Goal: Task Accomplishment & Management: Manage account settings

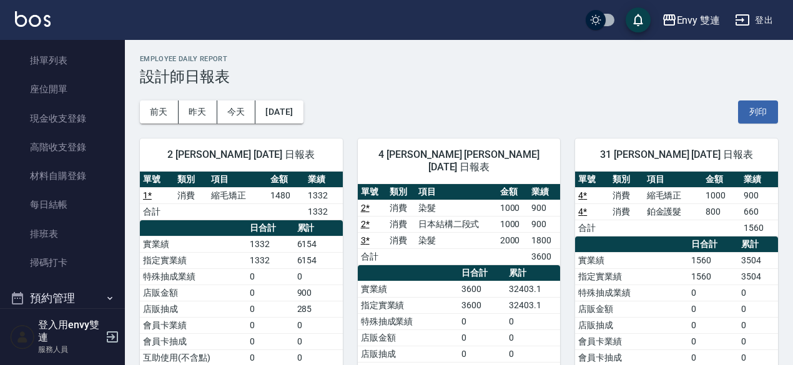
scroll to position [92, 0]
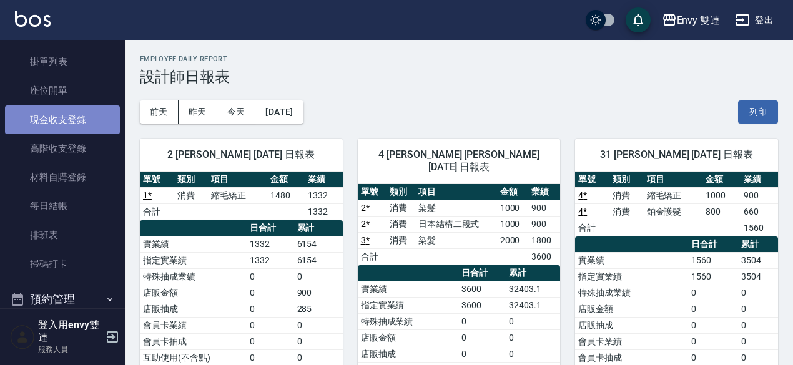
click at [81, 114] on link "現金收支登錄" at bounding box center [62, 120] width 115 height 29
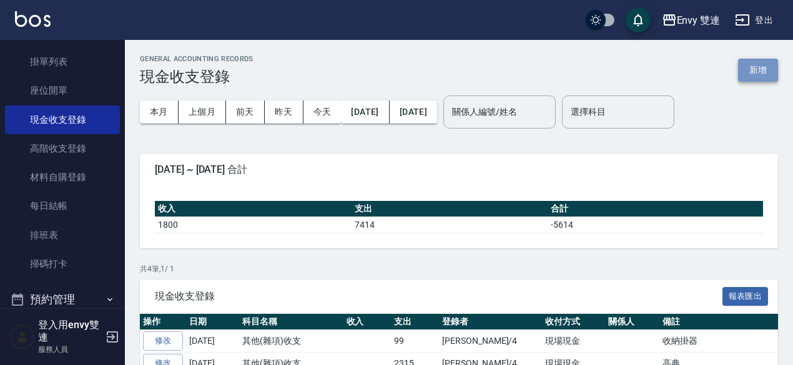
click at [756, 70] on button "新增" at bounding box center [758, 70] width 40 height 23
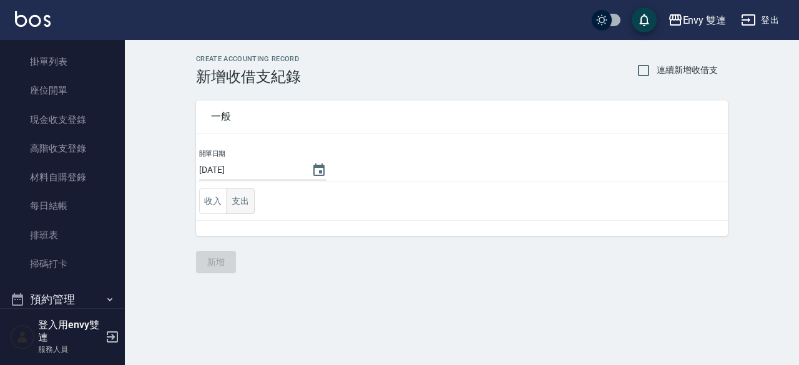
click at [242, 197] on button "支出" at bounding box center [241, 202] width 28 height 26
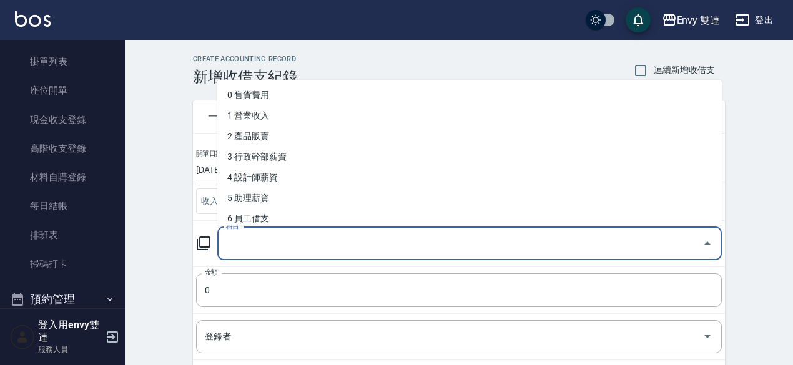
click at [250, 244] on input "科目" at bounding box center [460, 244] width 475 height 22
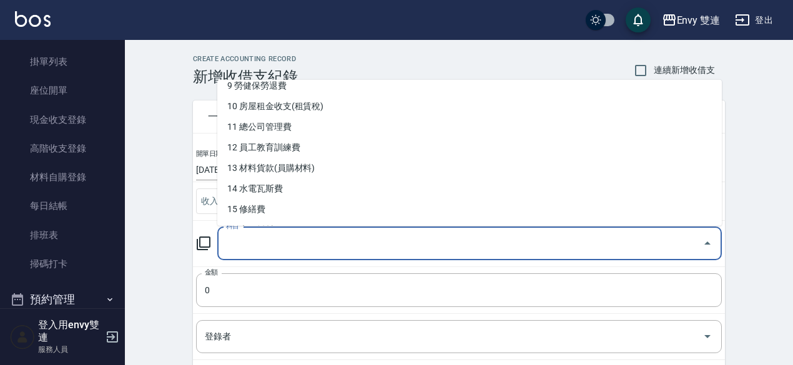
scroll to position [200, 0]
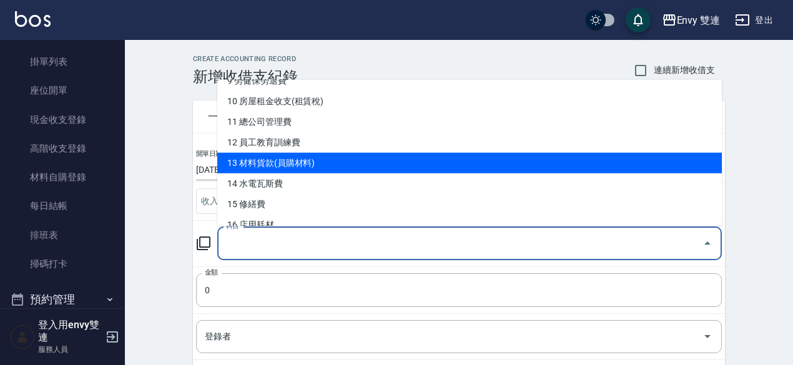
click at [336, 159] on li "13 材料貨款(員購材料)" at bounding box center [469, 163] width 505 height 21
type input "13 材料貨款(員購材料)"
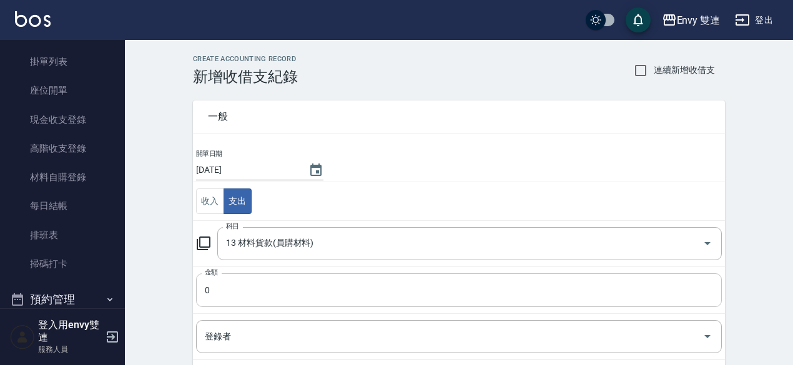
scroll to position [72, 0]
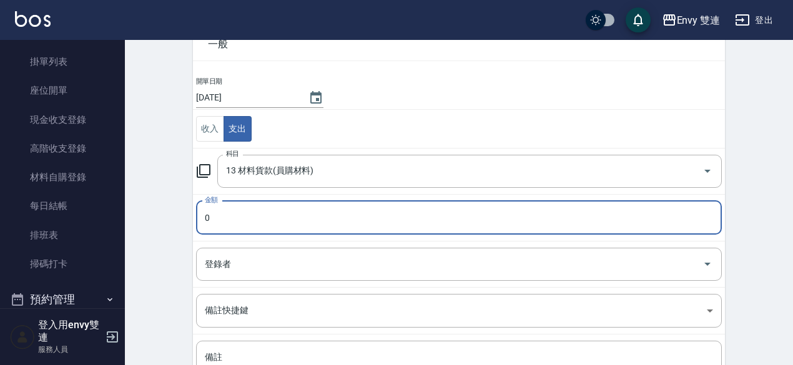
click at [320, 223] on input "0" at bounding box center [459, 218] width 526 height 34
type input "06834"
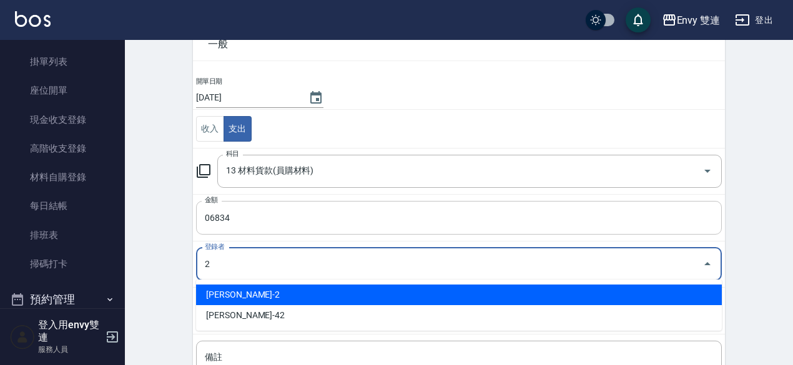
type input "[PERSON_NAME]-2"
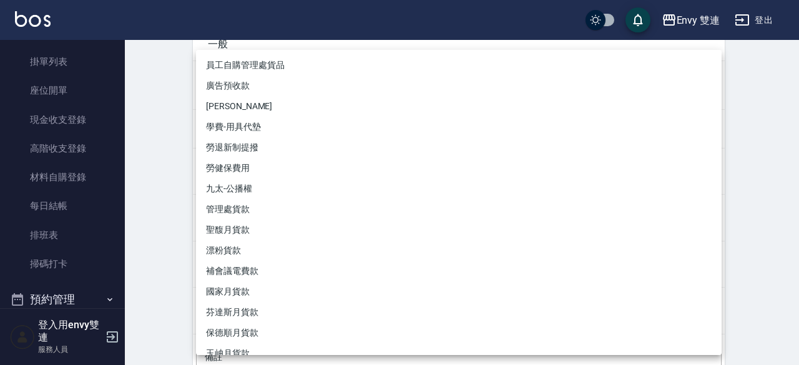
click at [152, 141] on div at bounding box center [399, 182] width 799 height 365
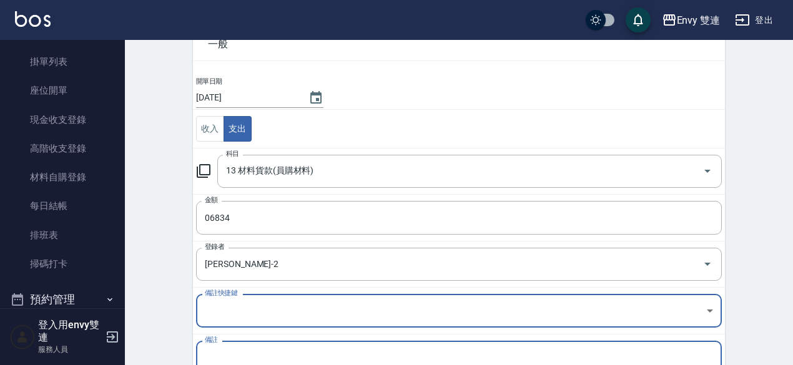
scroll to position [184, 0]
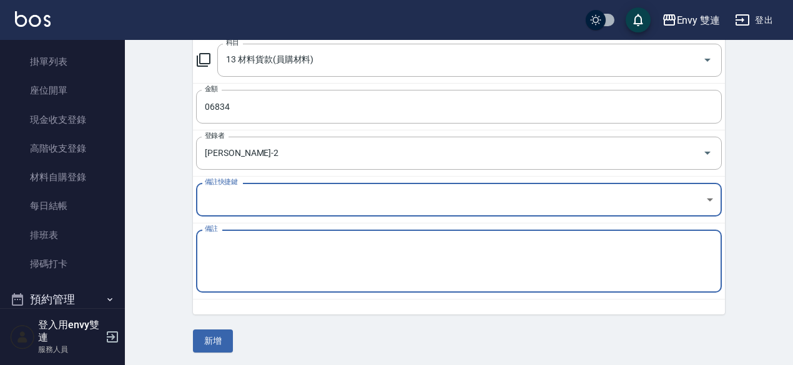
click at [294, 241] on textarea "備註" at bounding box center [459, 261] width 508 height 42
click at [285, 242] on textarea "中山染膏 黑耀光 漂粉6834" at bounding box center [459, 261] width 508 height 42
type textarea "中山染膏 黑耀光 漂粉 6834"
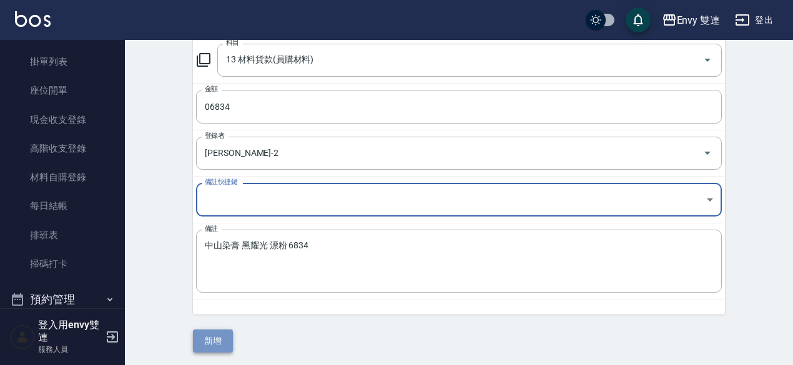
click at [214, 342] on button "新增" at bounding box center [213, 341] width 40 height 23
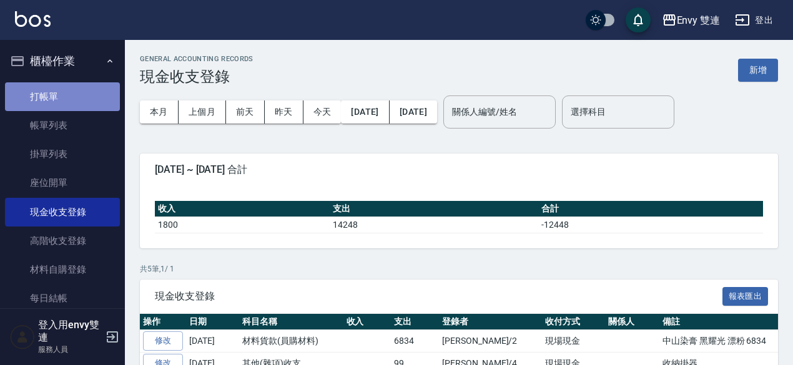
click at [77, 87] on link "打帳單" at bounding box center [62, 96] width 115 height 29
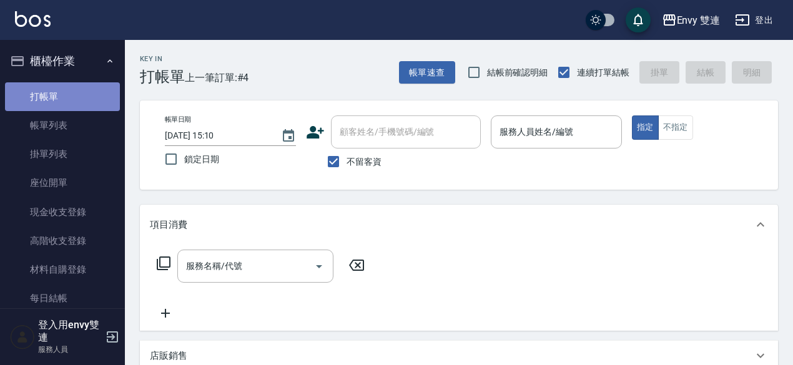
click at [77, 87] on link "打帳單" at bounding box center [62, 96] width 115 height 29
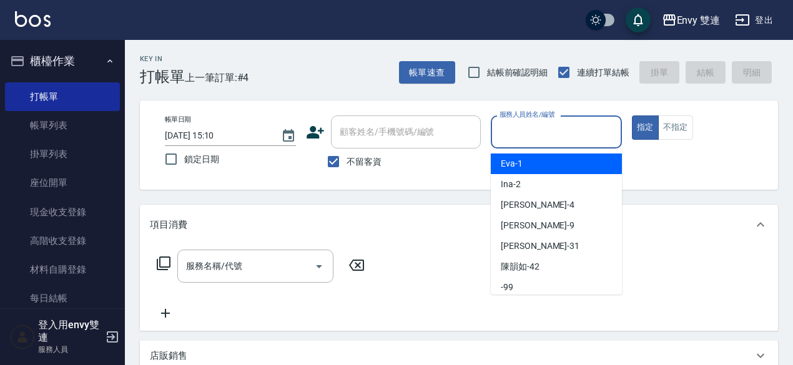
click at [504, 124] on input "服務人員姓名/編號" at bounding box center [556, 132] width 120 height 22
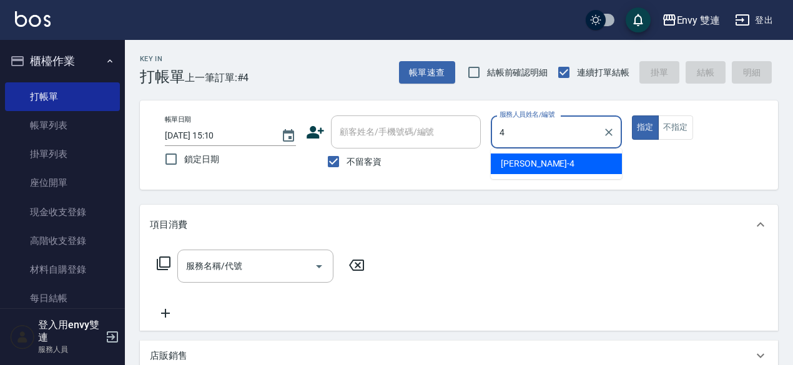
type input "[PERSON_NAME]-4"
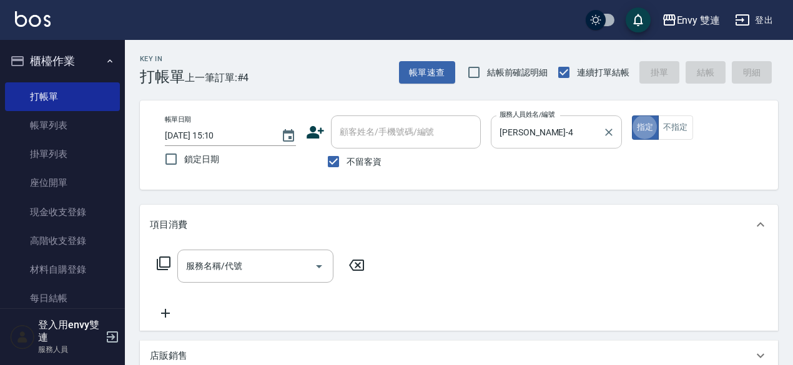
type button "true"
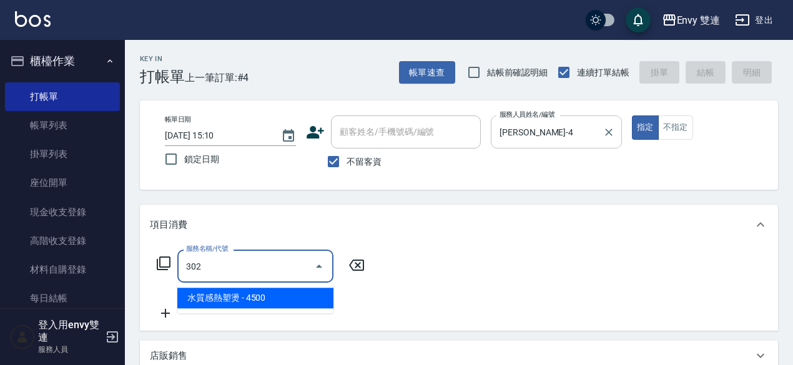
type input "水質感熱塑燙(302)"
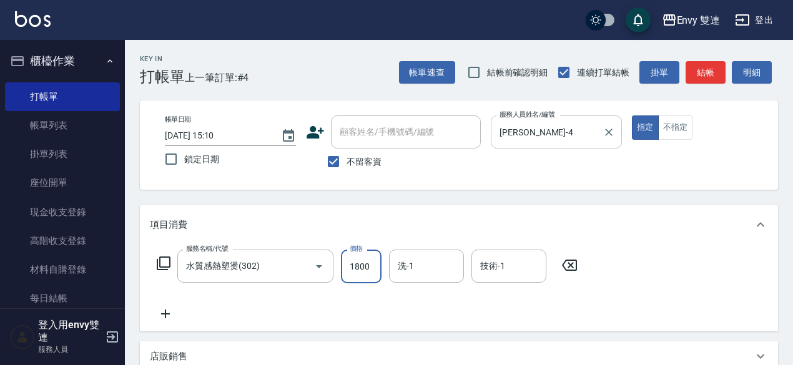
type input "1800"
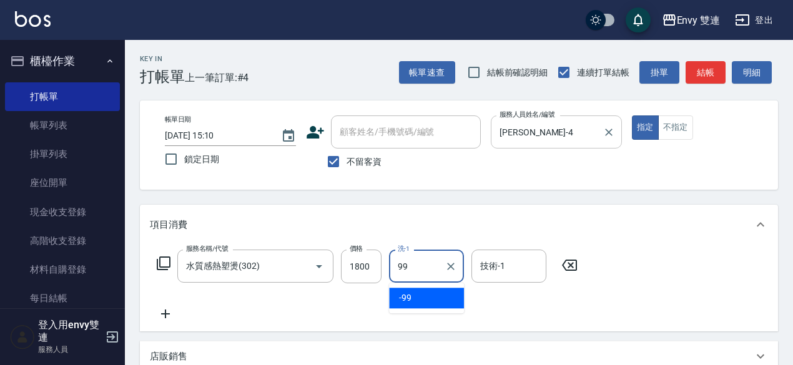
type input "-99"
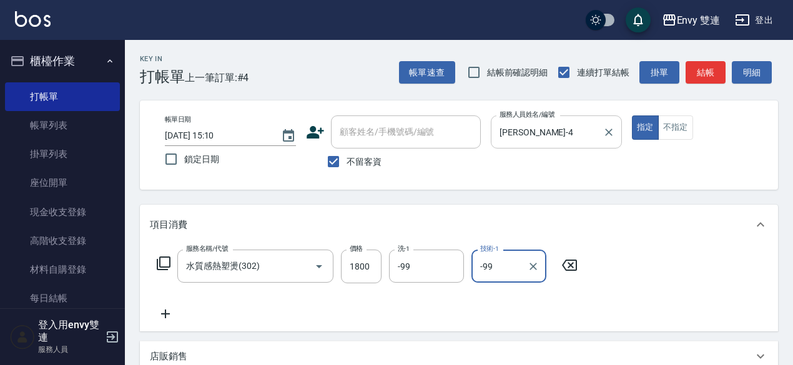
type input "-99"
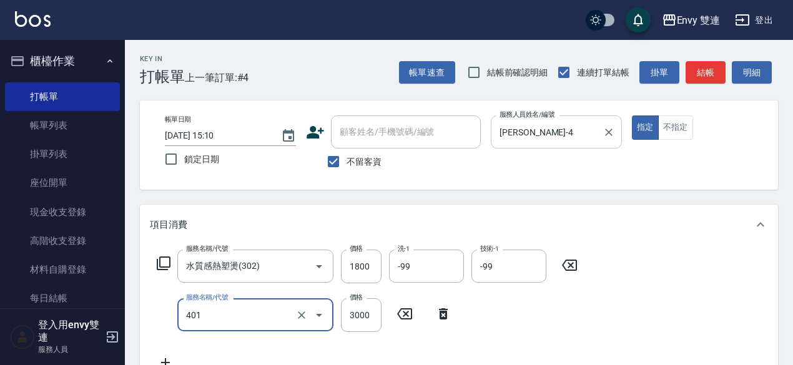
type input "染髮(401)"
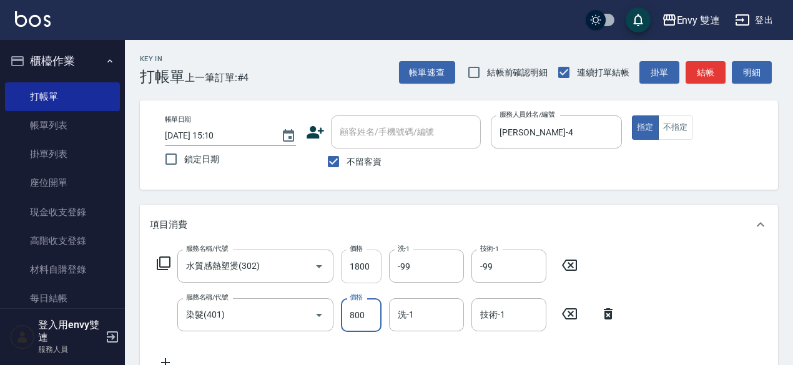
click at [372, 270] on input "1800" at bounding box center [361, 267] width 41 height 34
type input "0"
click at [372, 270] on input "1800" at bounding box center [361, 267] width 41 height 34
type input "0"
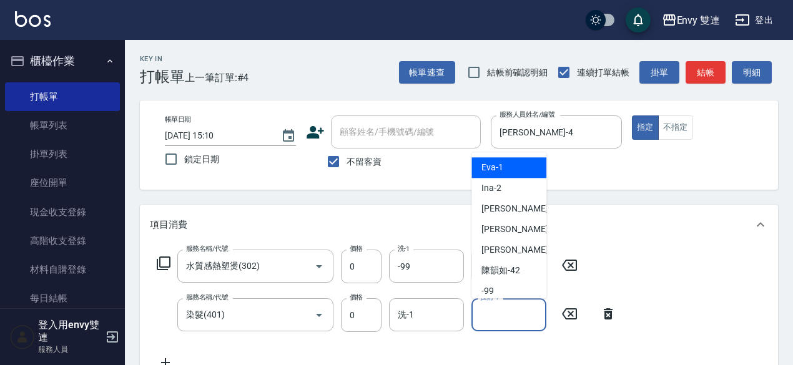
click at [497, 308] on input "技術-1" at bounding box center [509, 315] width 64 height 22
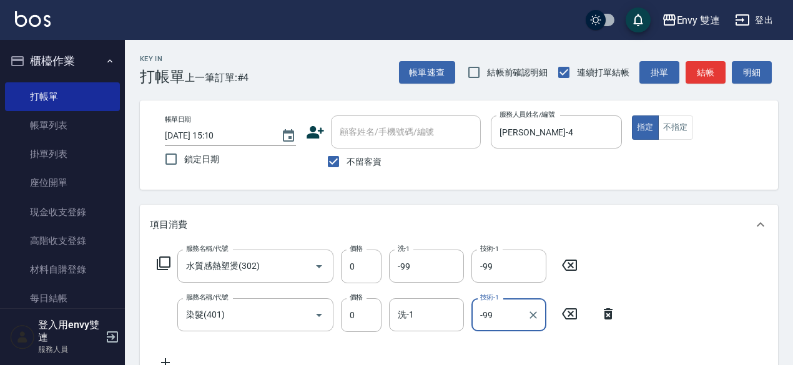
type input "-99"
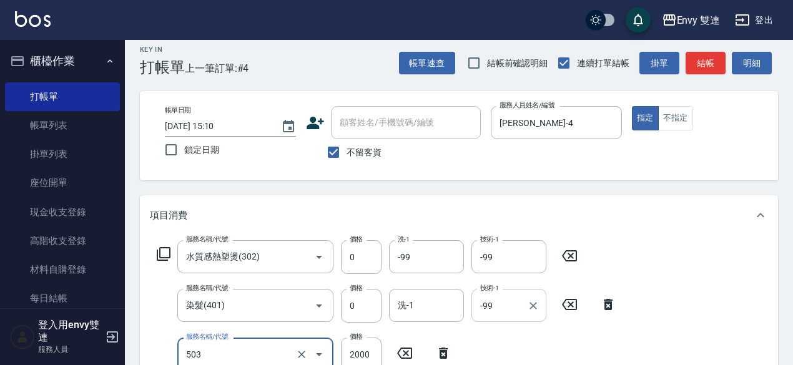
type input "日本結構二段式(503)"
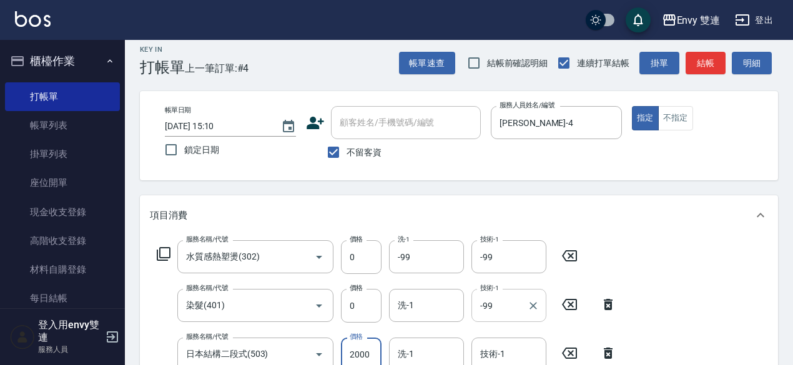
scroll to position [16, 0]
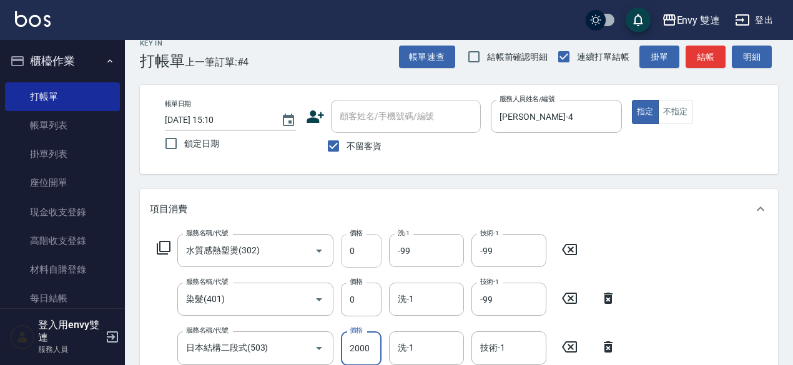
click at [365, 264] on input "0" at bounding box center [361, 251] width 41 height 34
type input "1800"
click at [372, 290] on input "0" at bounding box center [361, 300] width 41 height 34
type input "800"
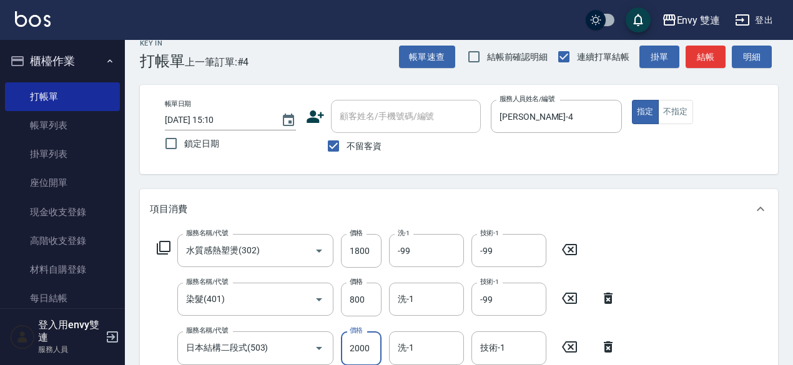
click at [372, 339] on input "2000" at bounding box center [361, 349] width 41 height 34
type input "400"
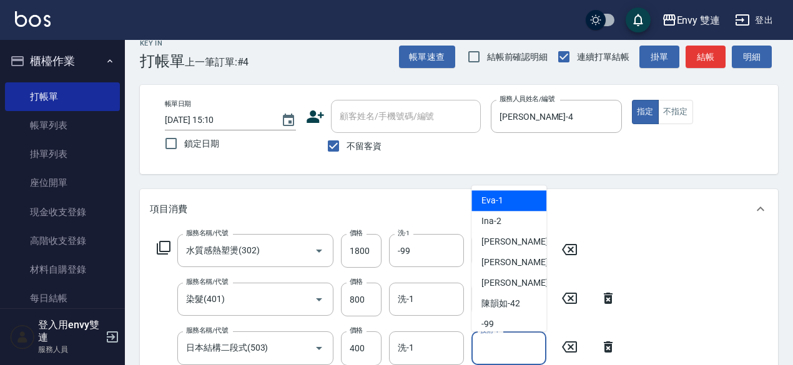
click at [521, 351] on input "技術-1" at bounding box center [509, 348] width 64 height 22
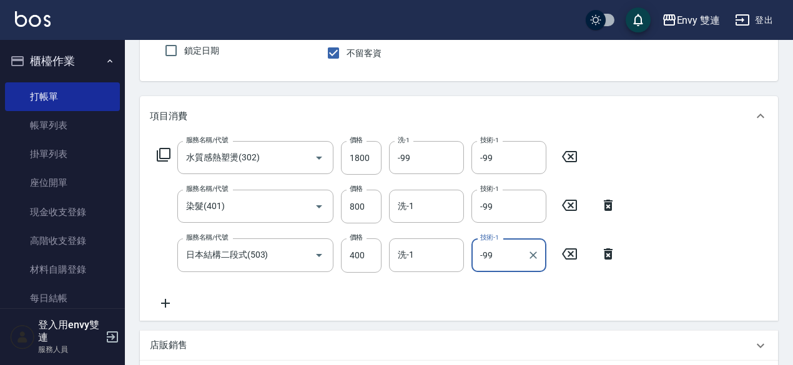
scroll to position [363, 0]
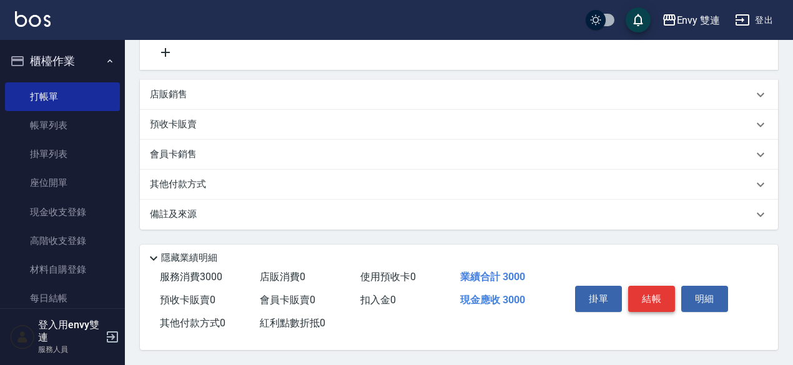
type input "-99"
click at [650, 295] on button "結帳" at bounding box center [651, 299] width 47 height 26
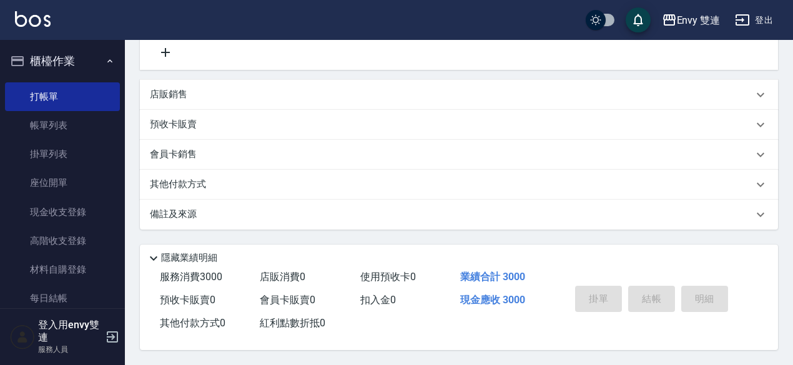
type input "[DATE] 15:24"
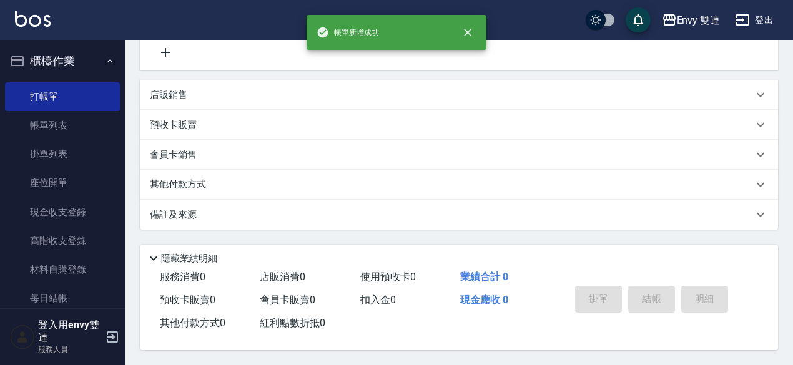
scroll to position [0, 0]
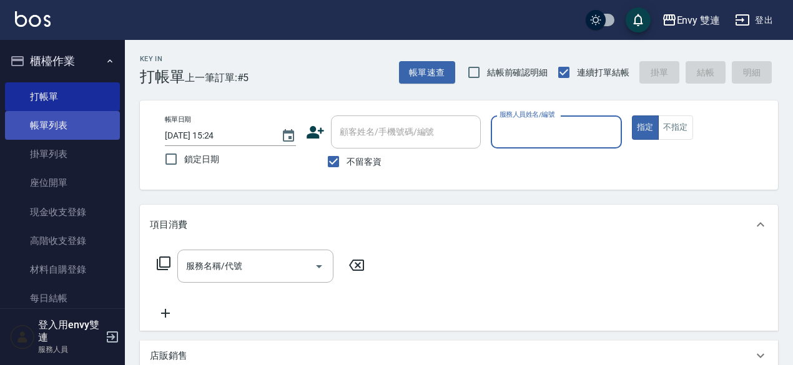
click at [66, 115] on link "帳單列表" at bounding box center [62, 125] width 115 height 29
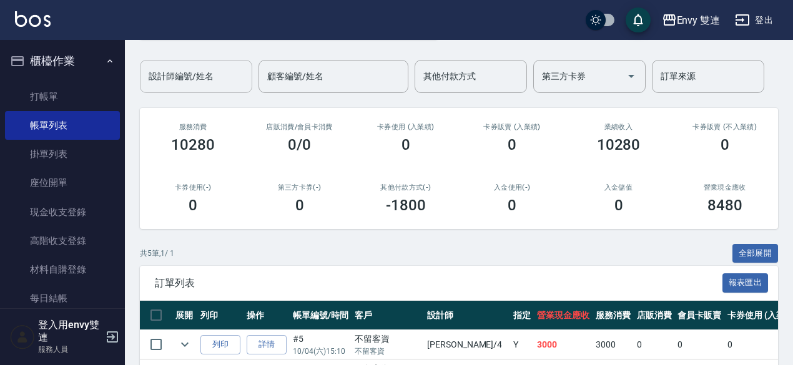
scroll to position [86, 0]
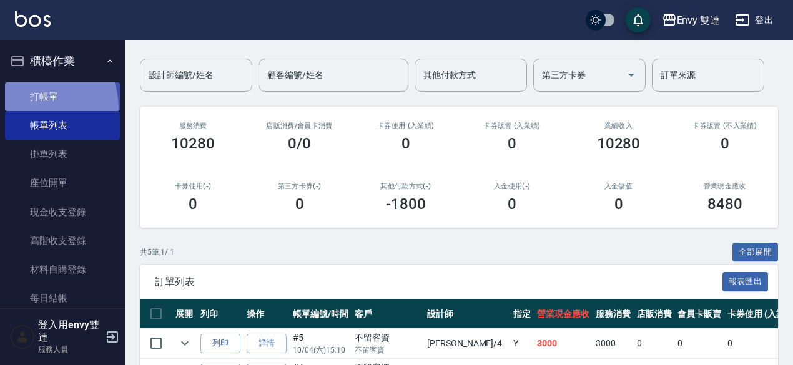
click at [30, 108] on link "打帳單" at bounding box center [62, 96] width 115 height 29
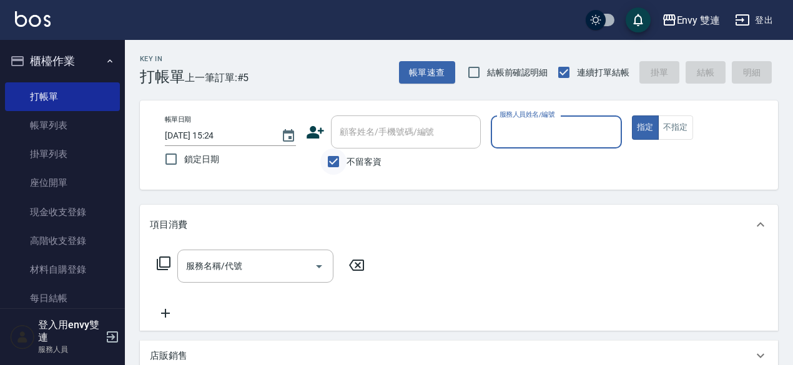
click at [340, 157] on input "不留客資" at bounding box center [333, 162] width 26 height 26
checkbox input "false"
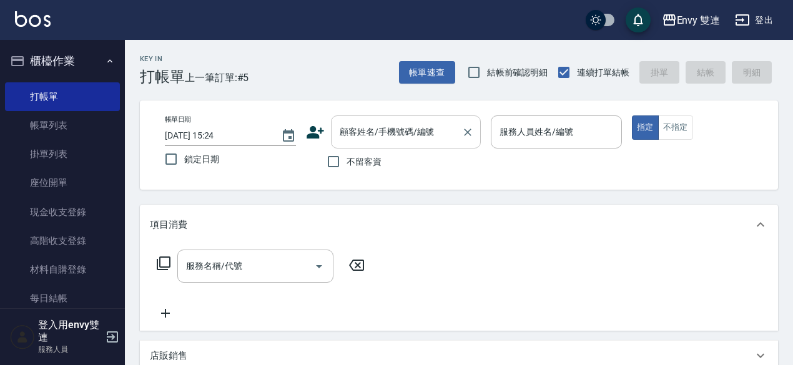
click at [356, 144] on div "顧客姓名/手機號碼/編號" at bounding box center [406, 132] width 150 height 33
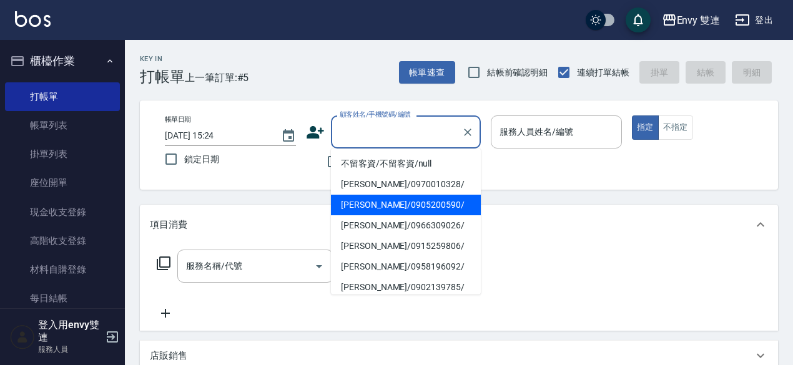
click at [362, 205] on li "[PERSON_NAME]/0905200590/" at bounding box center [406, 205] width 150 height 21
type input "[PERSON_NAME]/0905200590/"
type input "Zoe-9"
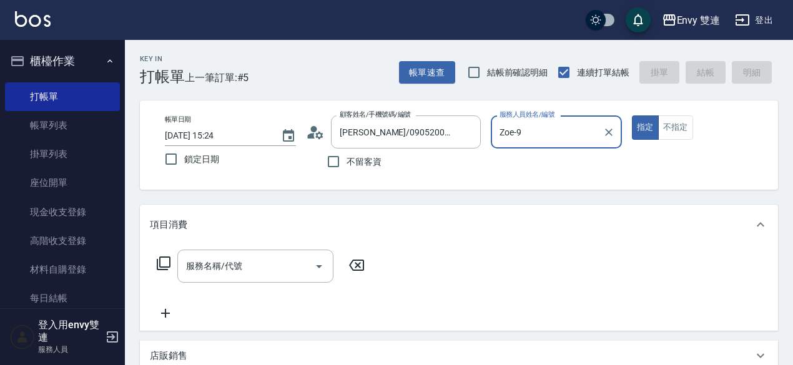
click at [632, 116] on button "指定" at bounding box center [645, 128] width 27 height 24
type button "true"
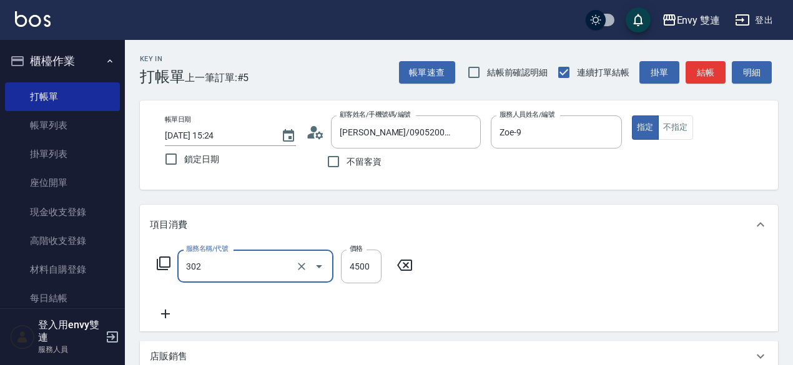
type input "水質感熱塑燙(302)"
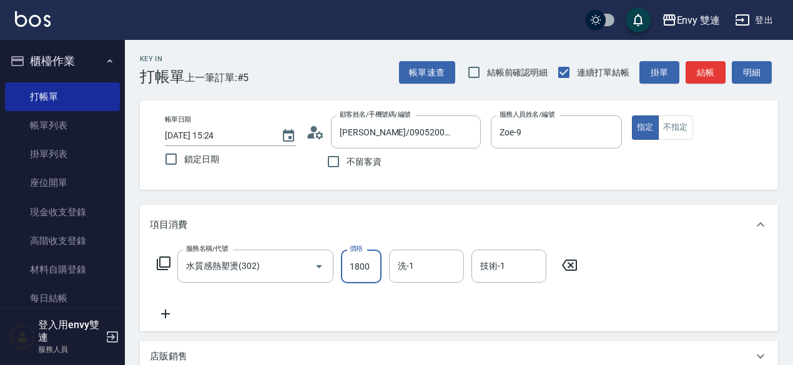
type input "1800"
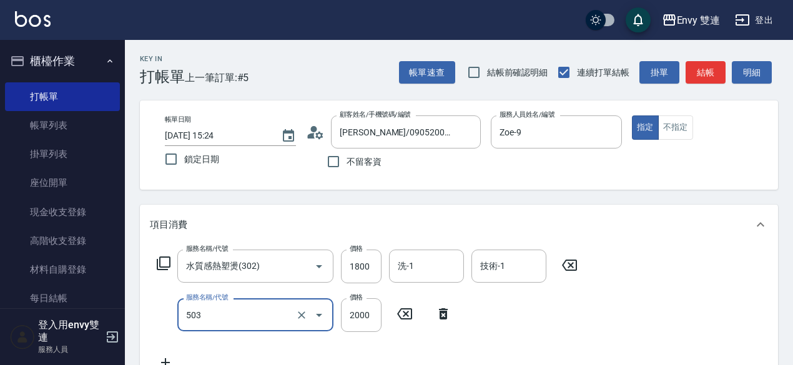
type input "日本結構二段式(503)"
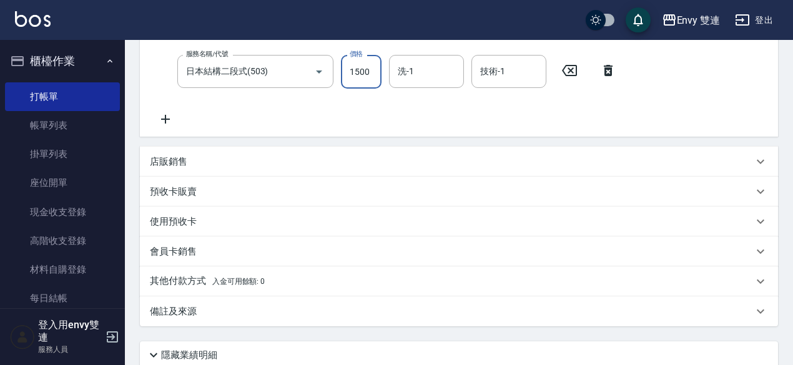
scroll to position [345, 0]
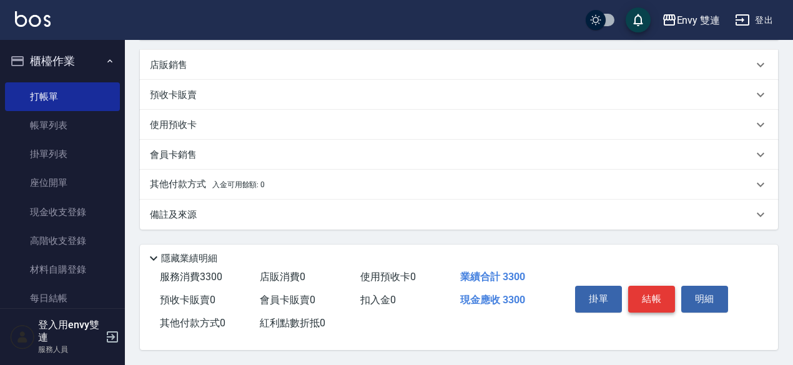
type input "1500"
click at [650, 303] on button "結帳" at bounding box center [651, 299] width 47 height 26
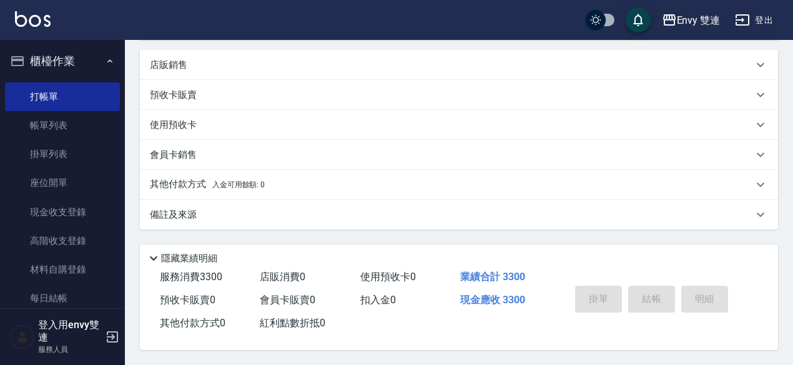
type input "[DATE] 15:25"
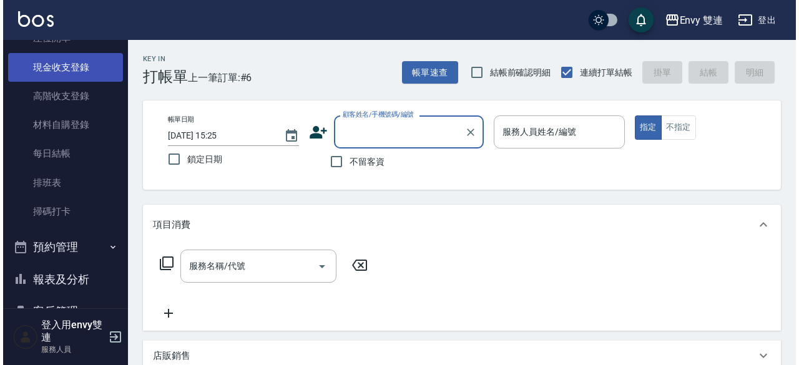
scroll to position [151, 0]
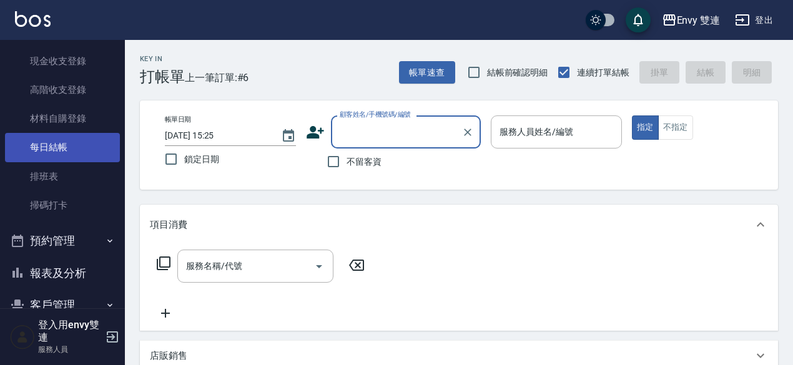
click at [58, 151] on link "每日結帳" at bounding box center [62, 147] width 115 height 29
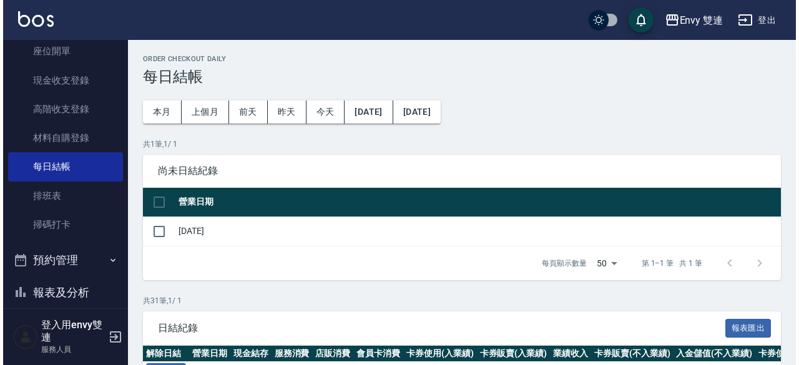
scroll to position [131, 0]
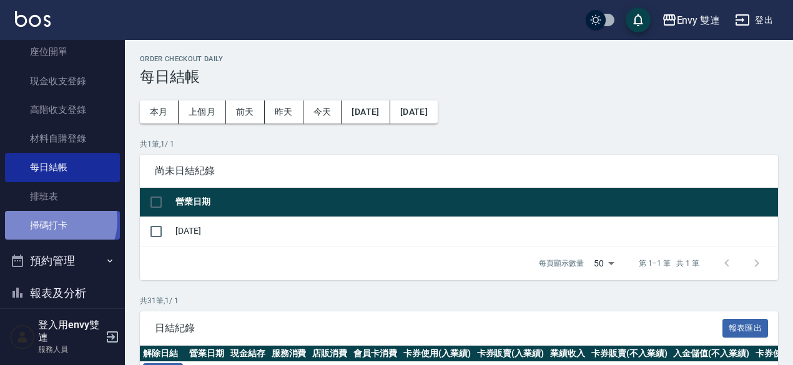
click at [54, 221] on link "掃碼打卡" at bounding box center [62, 225] width 115 height 29
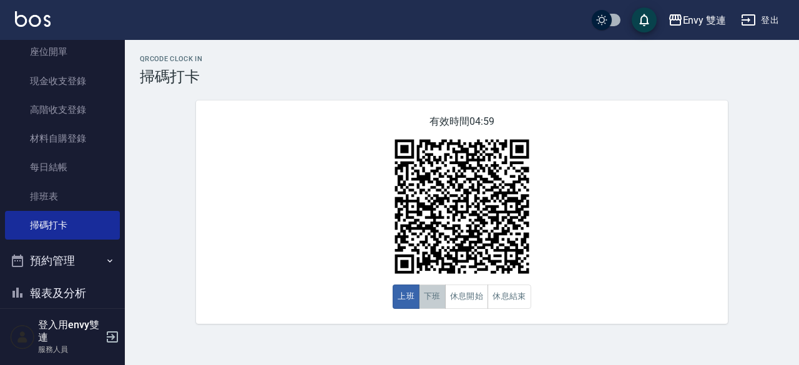
click at [441, 309] on button "下班" at bounding box center [432, 297] width 27 height 24
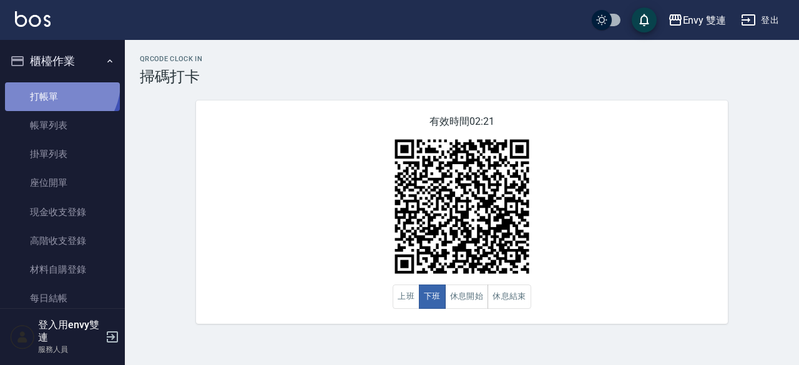
click at [54, 82] on link "打帳單" at bounding box center [62, 96] width 115 height 29
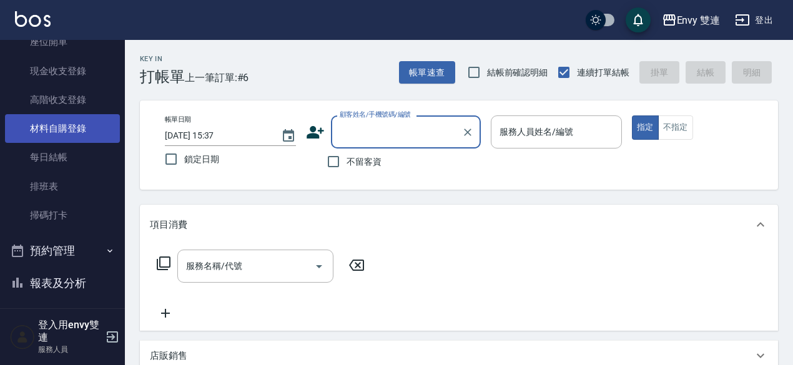
scroll to position [181, 0]
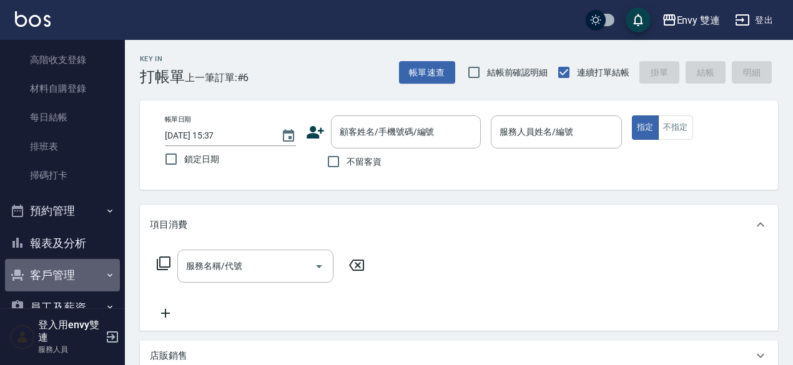
click at [74, 267] on button "客戶管理" at bounding box center [62, 275] width 115 height 32
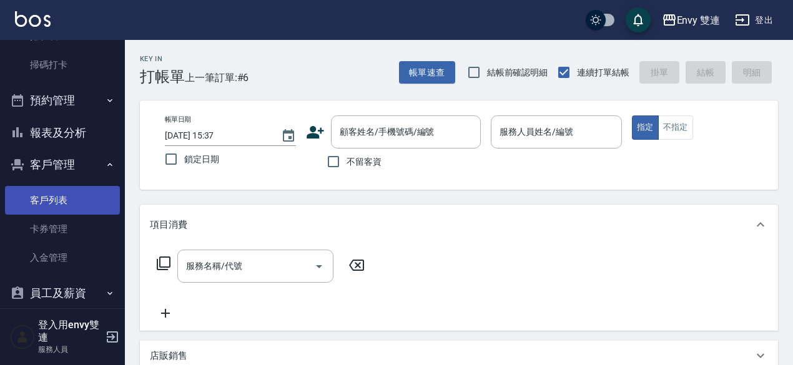
scroll to position [293, 0]
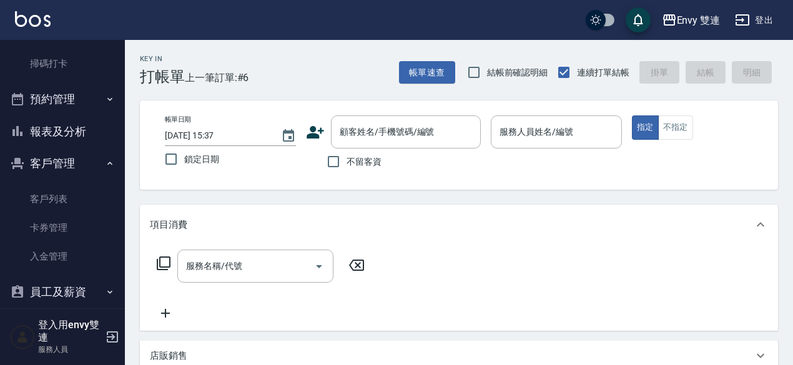
click at [69, 298] on button "員工及薪資" at bounding box center [62, 292] width 115 height 32
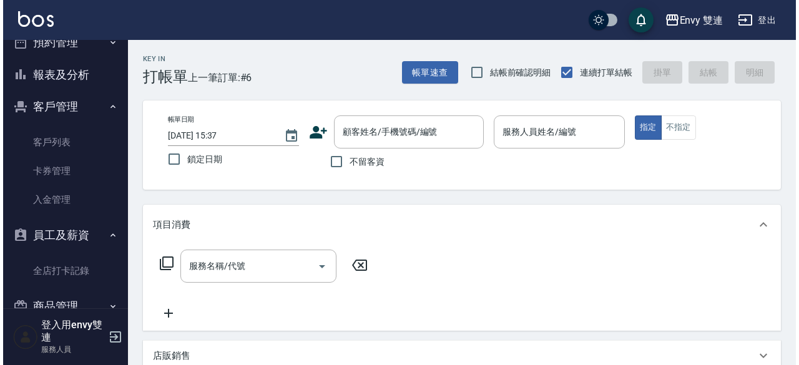
scroll to position [357, 0]
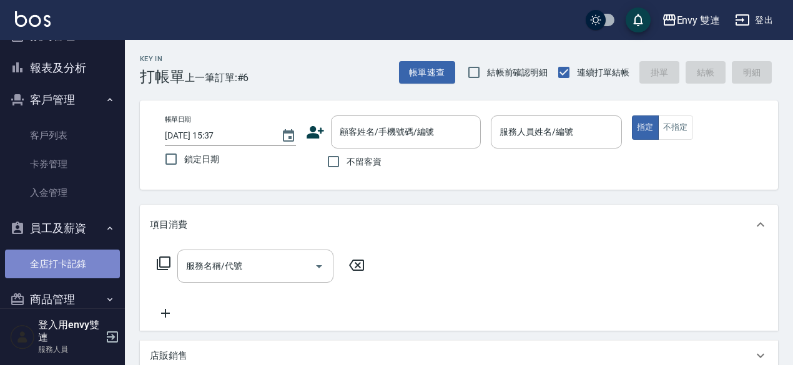
click at [76, 275] on link "全店打卡記錄" at bounding box center [62, 264] width 115 height 29
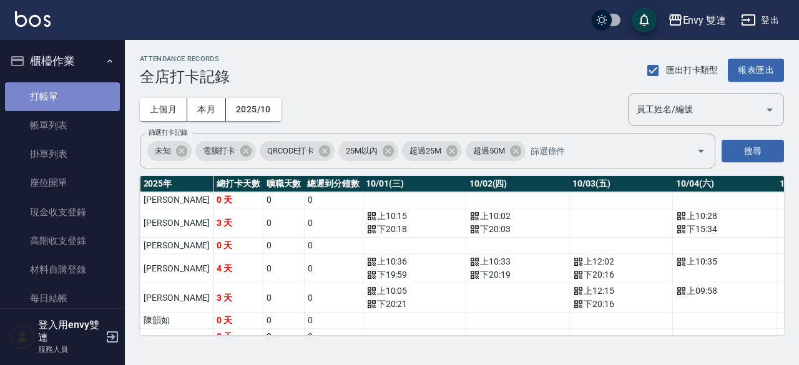
click at [81, 99] on link "打帳單" at bounding box center [62, 96] width 115 height 29
